Goal: Understand process/instructions

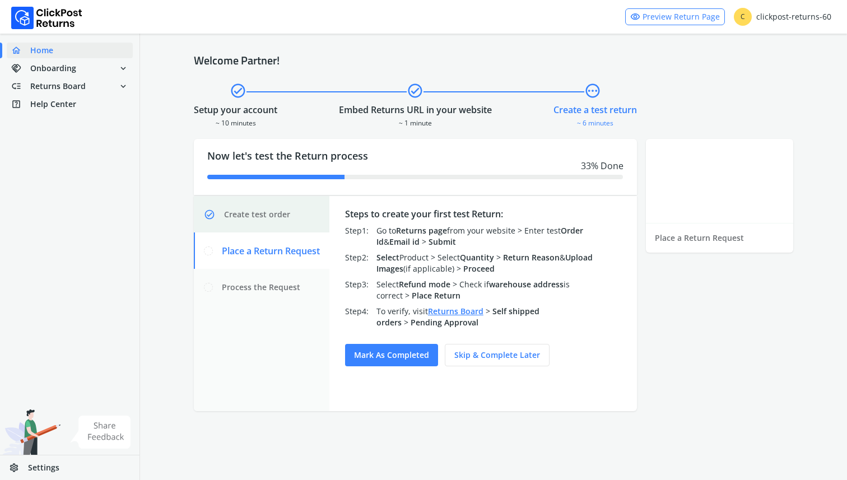
click at [292, 216] on div "check_circle Create test order" at bounding box center [262, 214] width 136 height 36
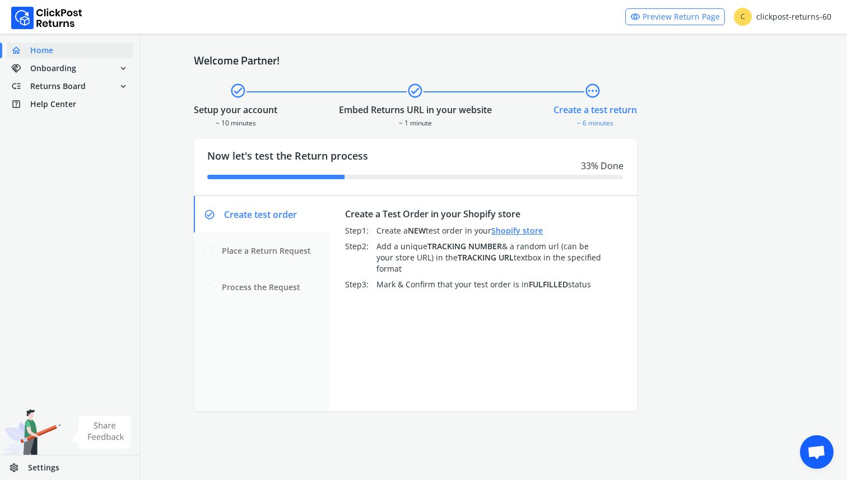
click at [523, 231] on link "Shopify store" at bounding box center [517, 230] width 52 height 11
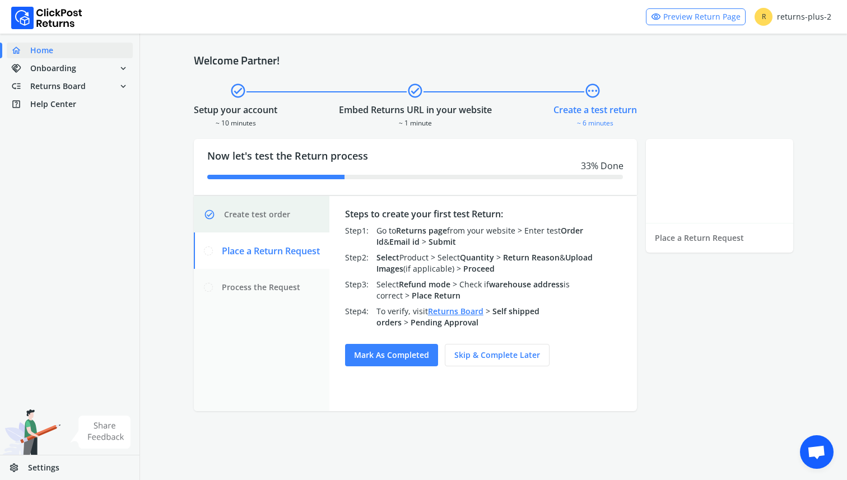
click at [281, 209] on span "Create test order" at bounding box center [257, 214] width 66 height 11
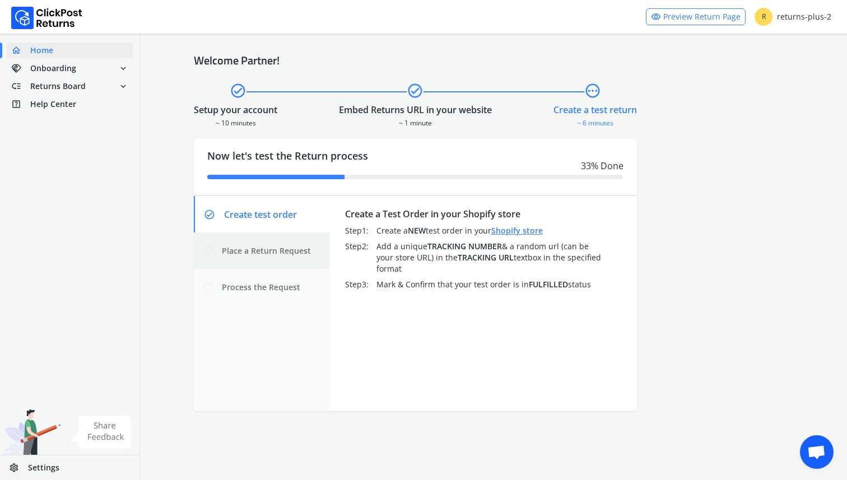
click at [276, 250] on span "Place a Return Request" at bounding box center [266, 250] width 89 height 11
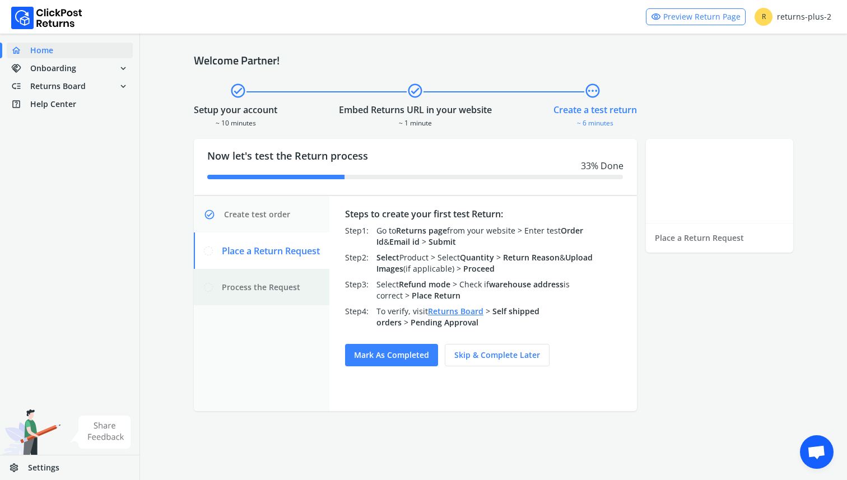
click at [274, 274] on div "Process the Request" at bounding box center [262, 287] width 136 height 36
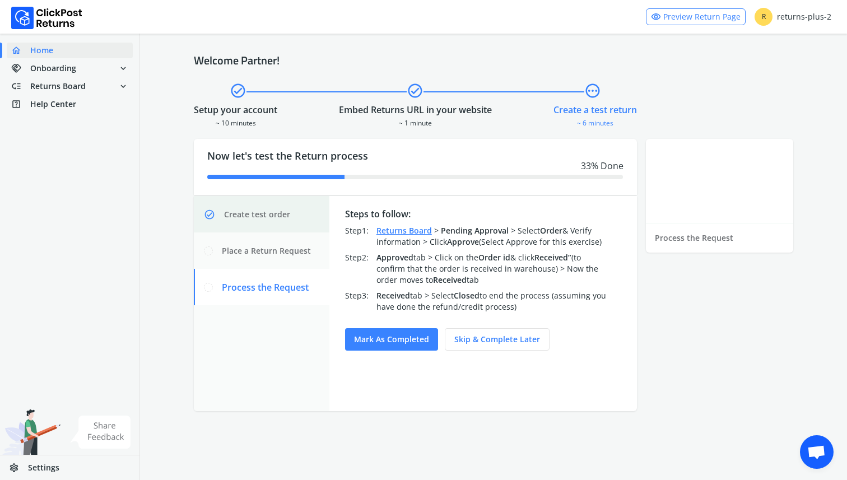
click at [276, 218] on span "Create test order" at bounding box center [257, 214] width 66 height 11
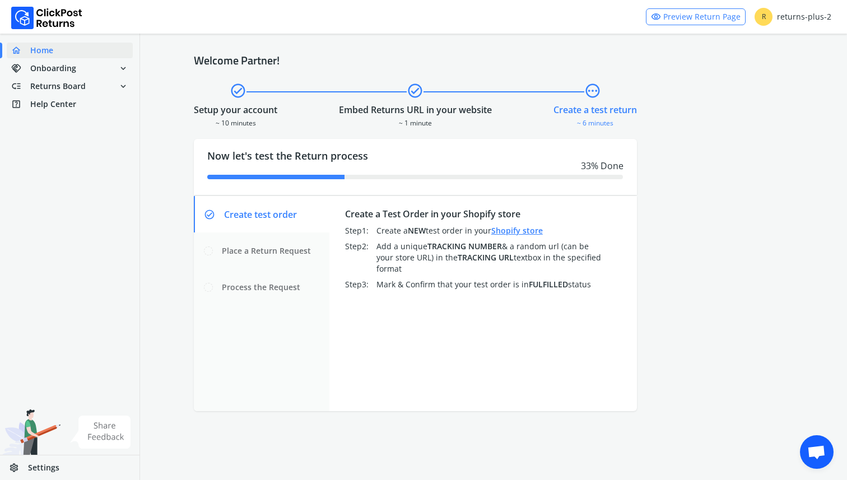
click at [503, 235] on link "Shopify store" at bounding box center [517, 230] width 52 height 11
click at [409, 85] on span "check_circle" at bounding box center [415, 91] width 17 height 20
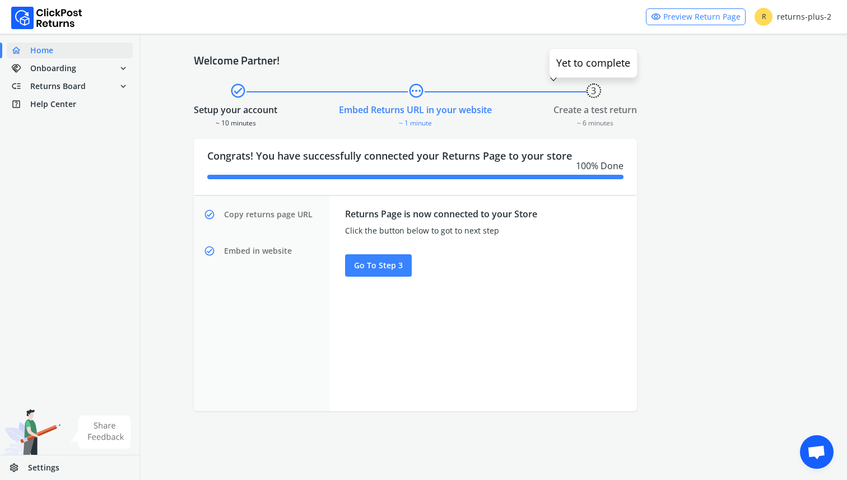
click at [594, 90] on span "3" at bounding box center [593, 90] width 15 height 15
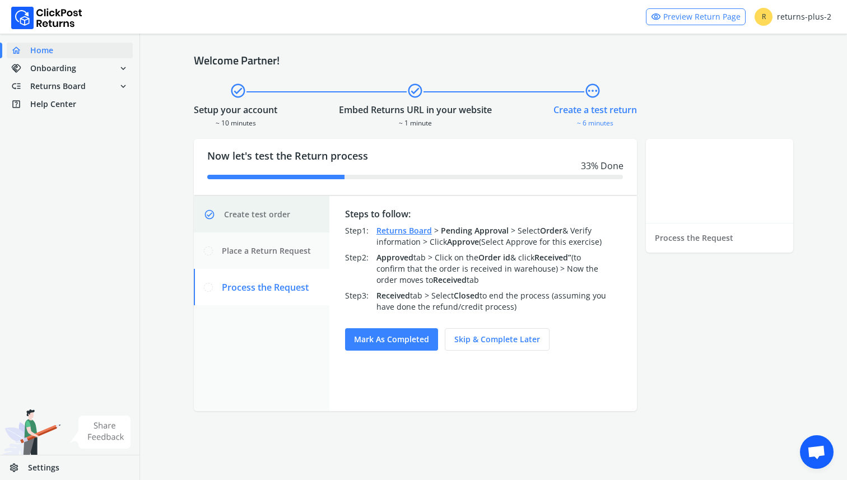
click at [273, 226] on div "check_circle Create test order" at bounding box center [262, 214] width 136 height 36
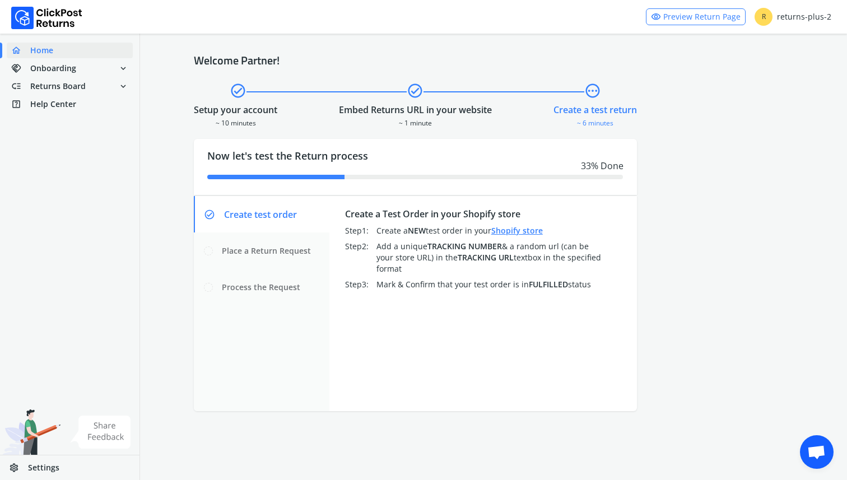
click at [521, 237] on div "Create a Test Order in your Shopify store Step 1 : Create a NEW test order in y…" at bounding box center [483, 248] width 276 height 94
click at [523, 227] on link "Shopify store" at bounding box center [517, 230] width 52 height 11
click at [257, 257] on div "Place a Return Request" at bounding box center [262, 250] width 136 height 36
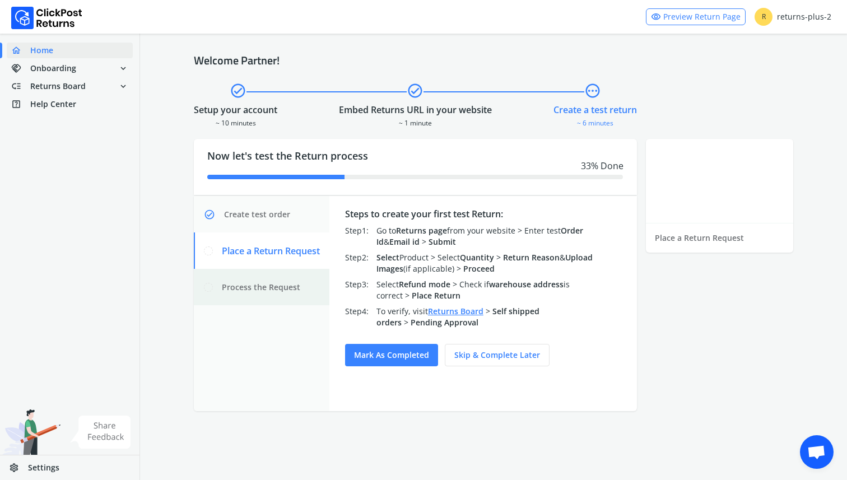
click at [268, 282] on span "Process the Request" at bounding box center [261, 287] width 78 height 11
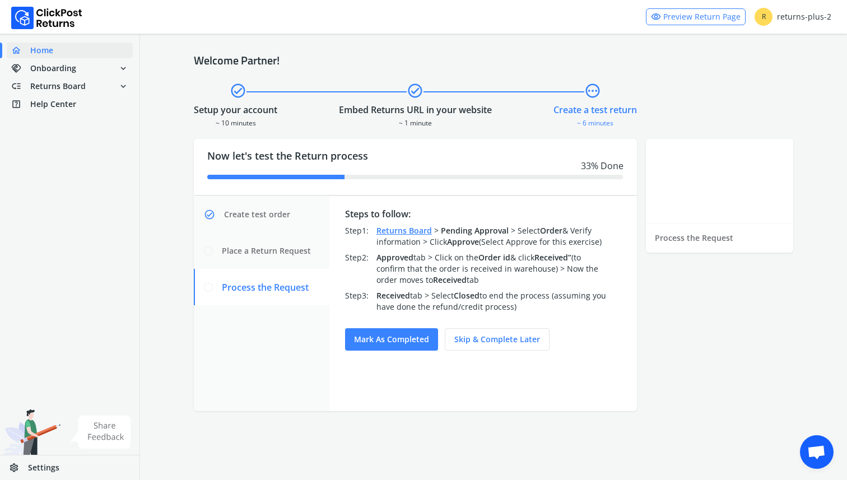
click at [235, 99] on span "check_circle" at bounding box center [238, 91] width 17 height 20
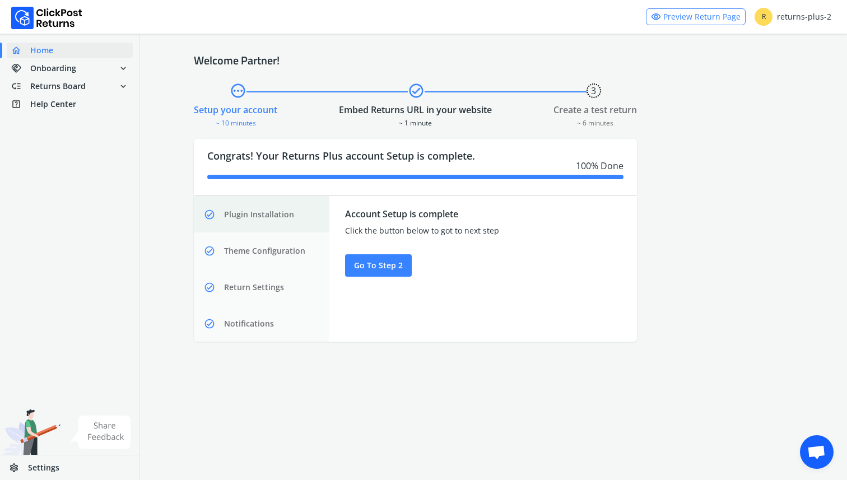
click at [255, 204] on div "check_circle Plugin Installation" at bounding box center [262, 214] width 136 height 36
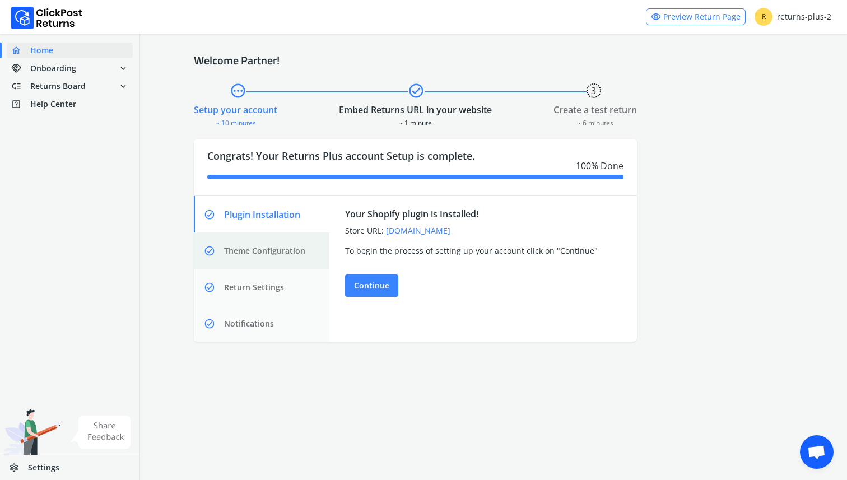
click at [255, 242] on div "check_circle Theme Configuration" at bounding box center [262, 250] width 136 height 36
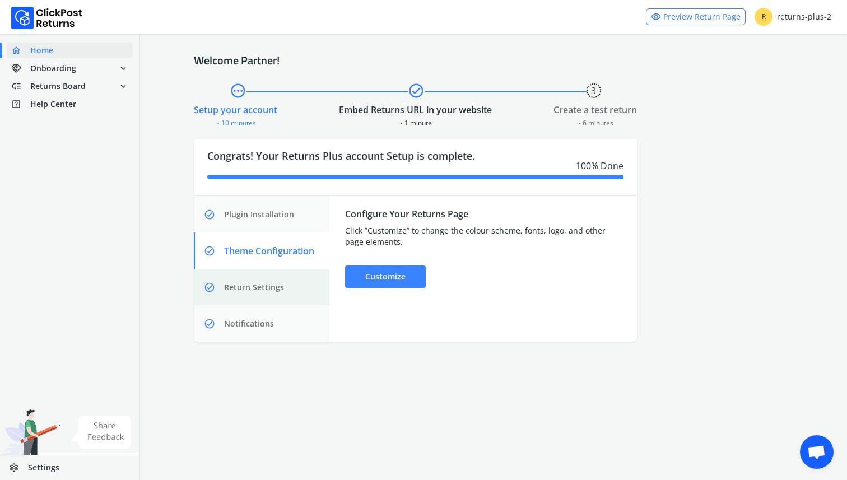
click at [254, 282] on span "Return Settings" at bounding box center [254, 287] width 60 height 11
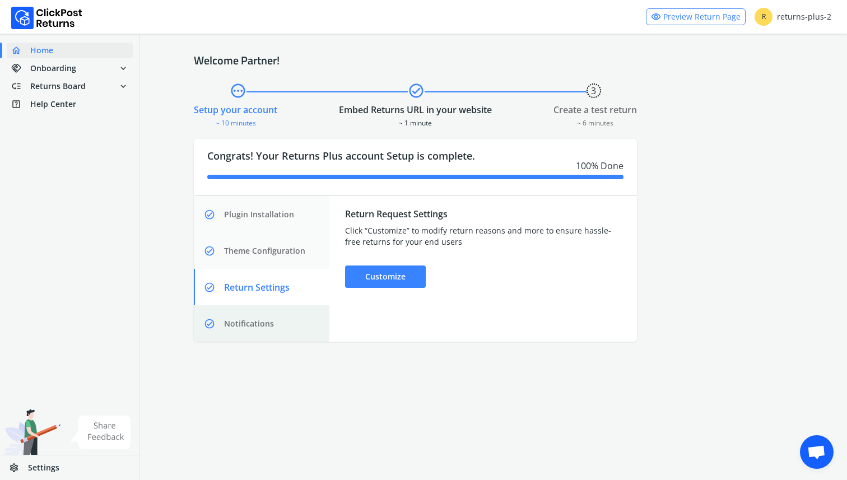
click at [254, 311] on div "check_circle Notifications" at bounding box center [262, 323] width 136 height 36
